Goal: Unclear

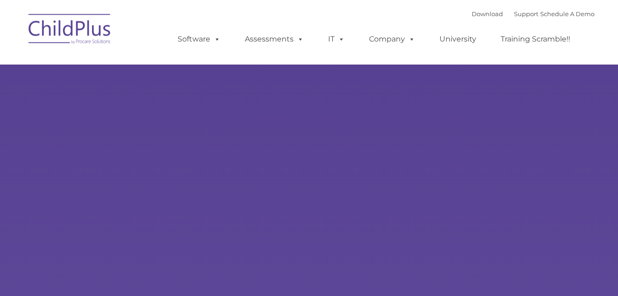
type input ""
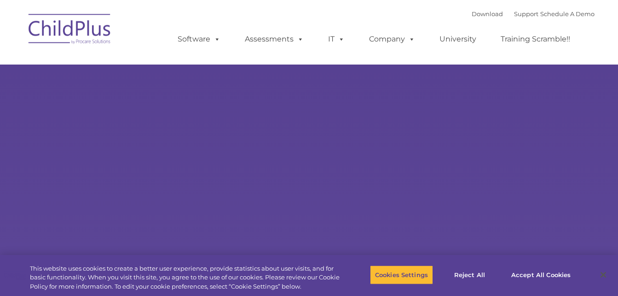
select select "MEDIUM"
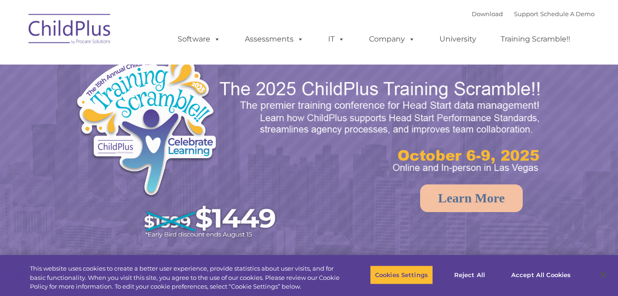
select select "MEDIUM"
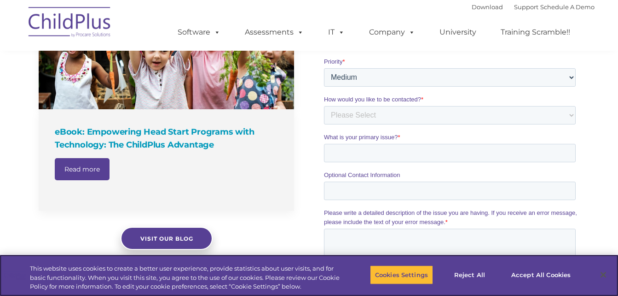
scroll to position [716, 0]
